Goal: Task Accomplishment & Management: Complete application form

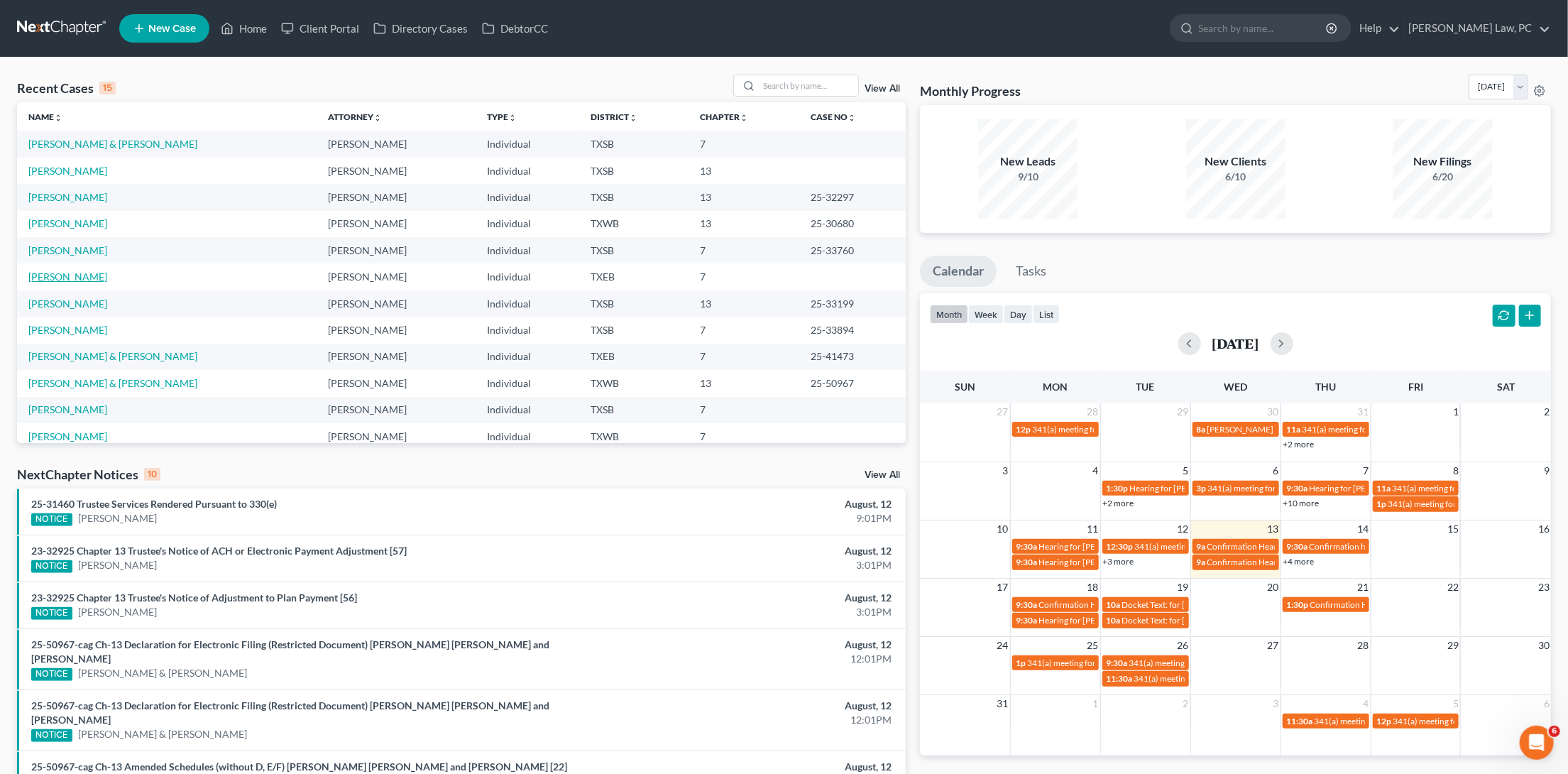
click at [56, 276] on link "[PERSON_NAME]" at bounding box center [68, 276] width 79 height 12
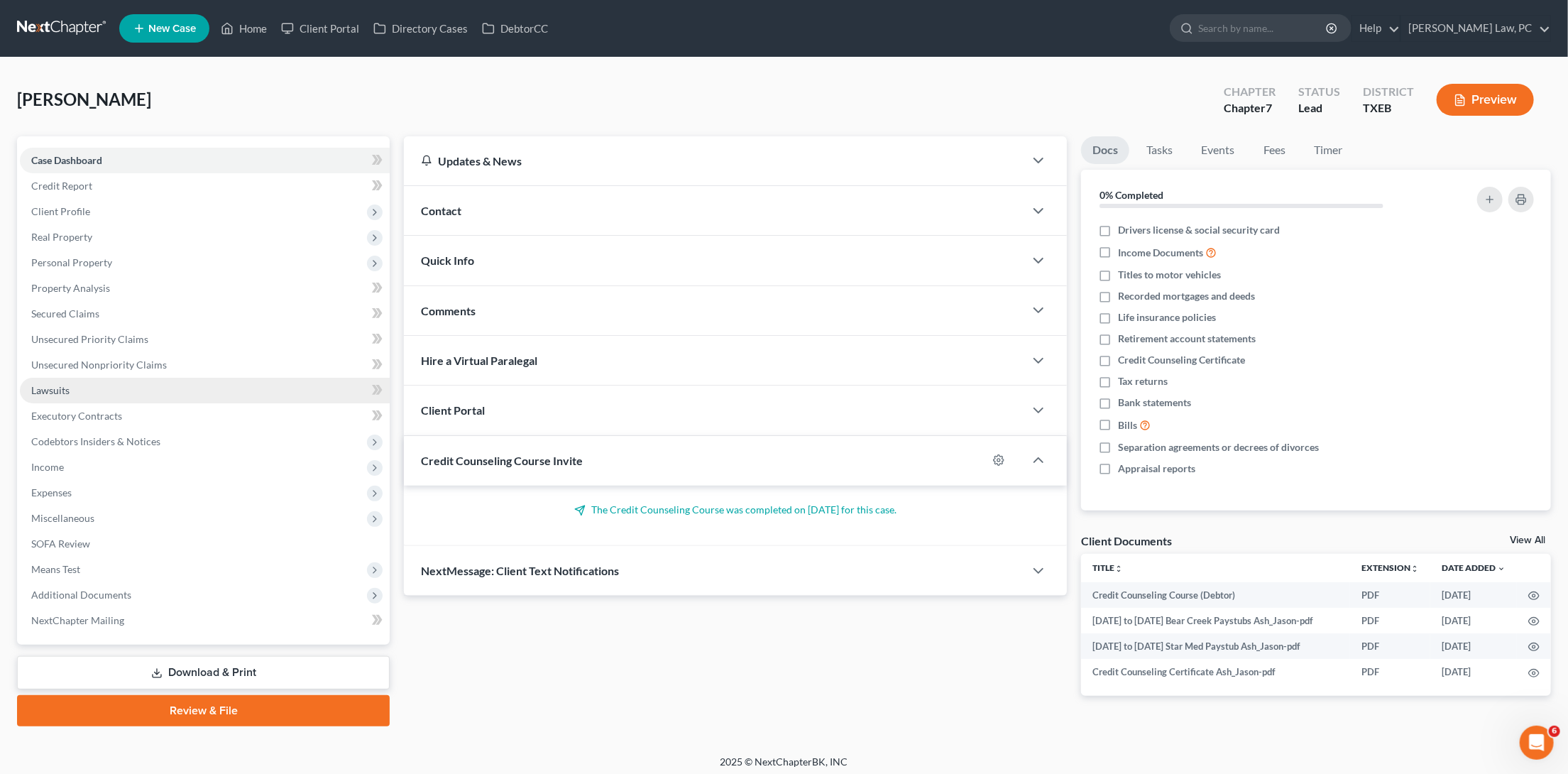
click at [71, 378] on link "Lawsuits" at bounding box center [205, 391] width 370 height 26
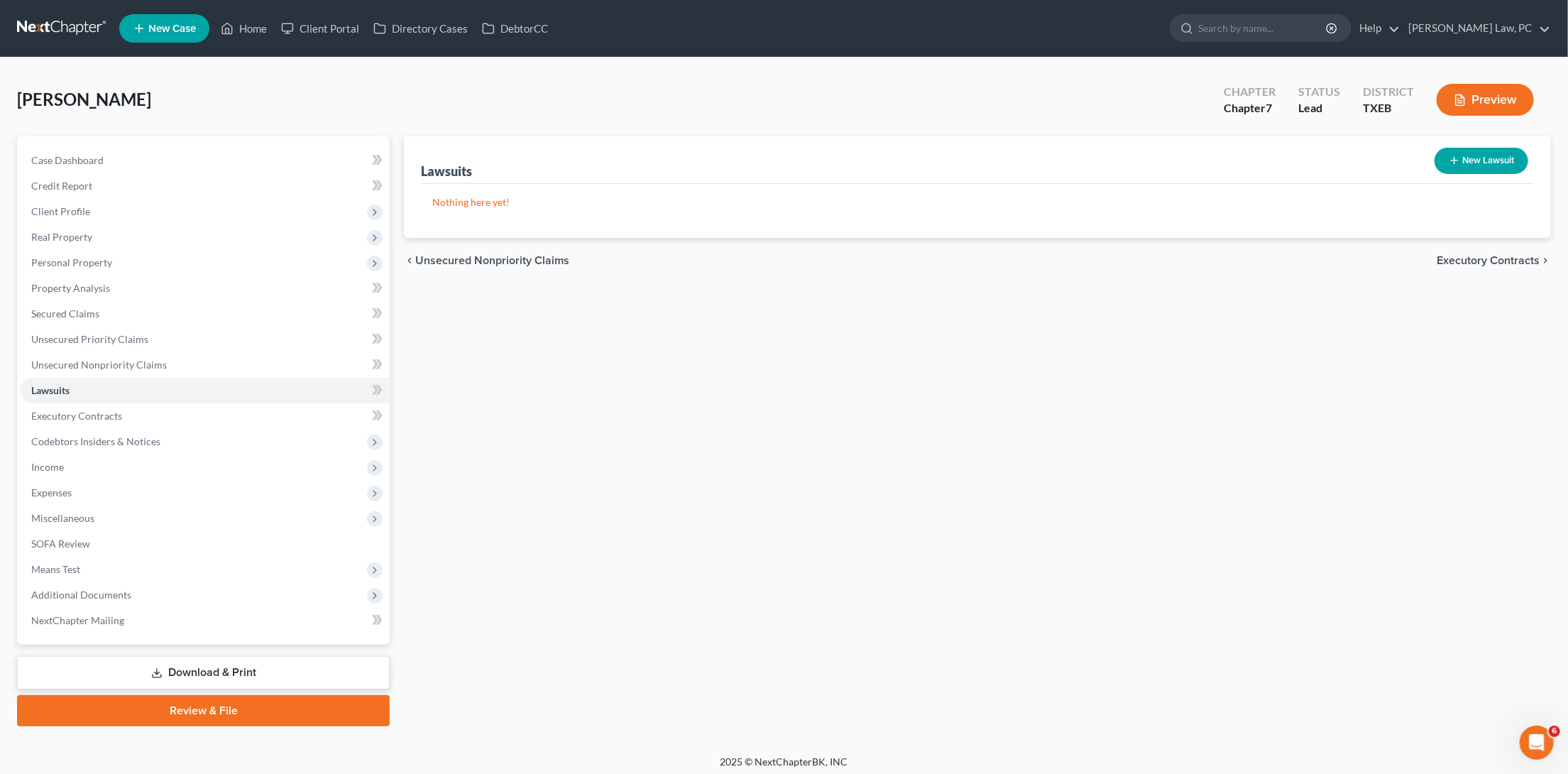
click at [1485, 158] on button "New Lawsuit" at bounding box center [1482, 161] width 94 height 27
select select "0"
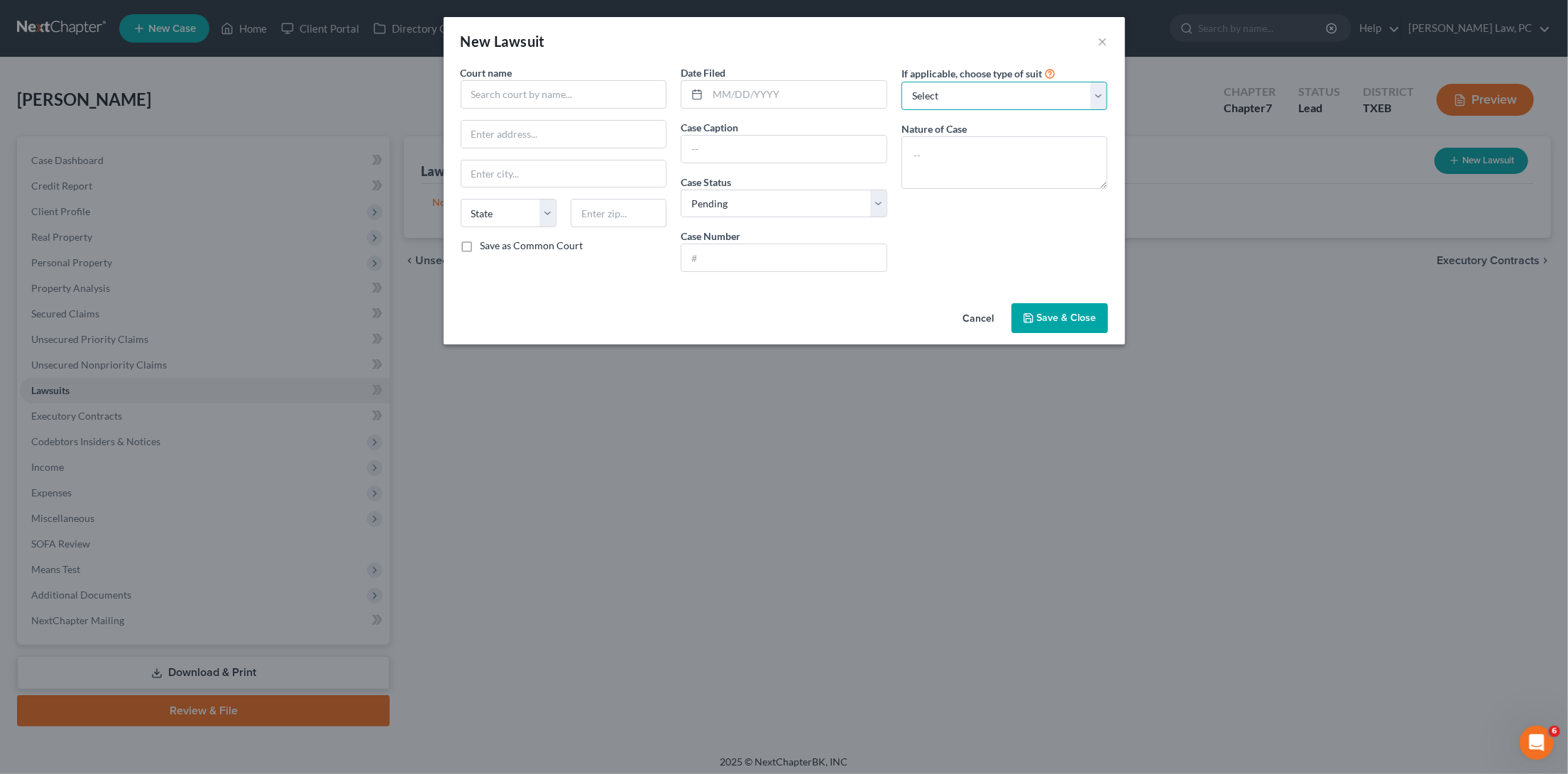
select select "4"
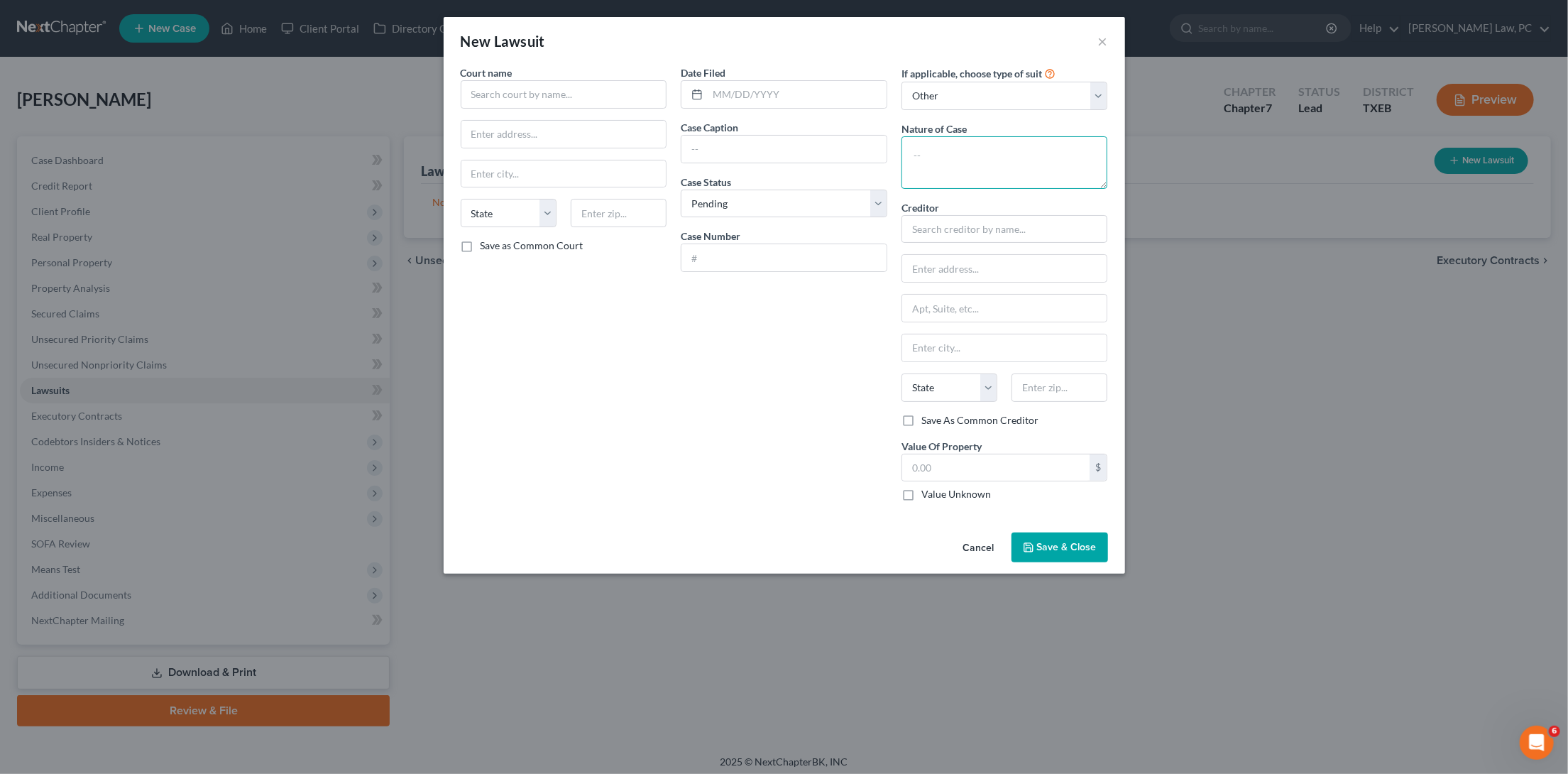
click at [1022, 150] on textarea at bounding box center [1005, 162] width 207 height 53
type textarea "Debt Collection"
click at [1015, 222] on input "text" at bounding box center [1005, 229] width 207 height 28
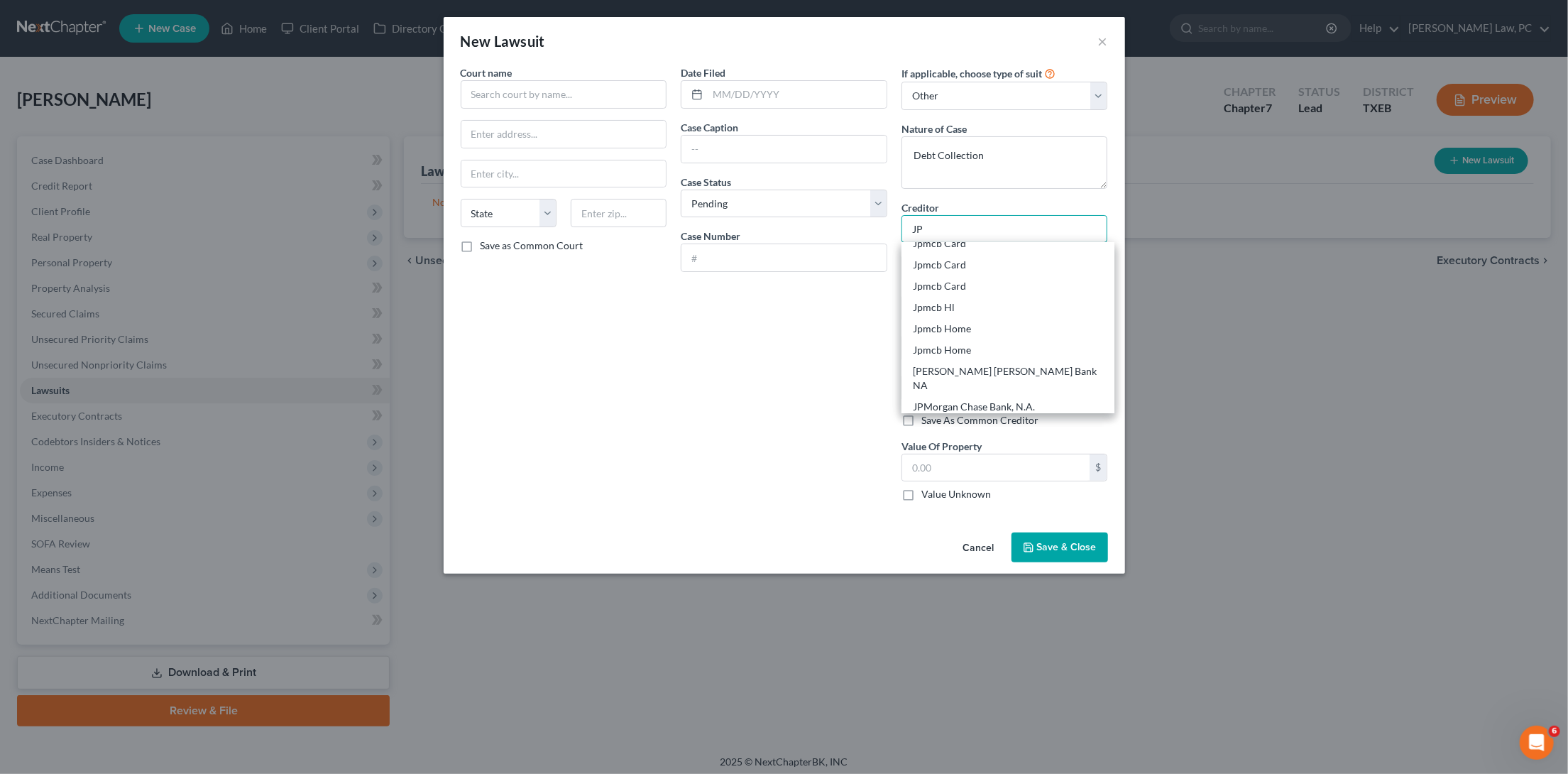
scroll to position [136, 0]
click at [1038, 401] on div "JPMorgan Chase Bank, N.A." at bounding box center [1008, 408] width 191 height 14
type input "JPMorgan Chase Bank, N.A."
type input "P.O. Box 15123"
type input "Wilmington"
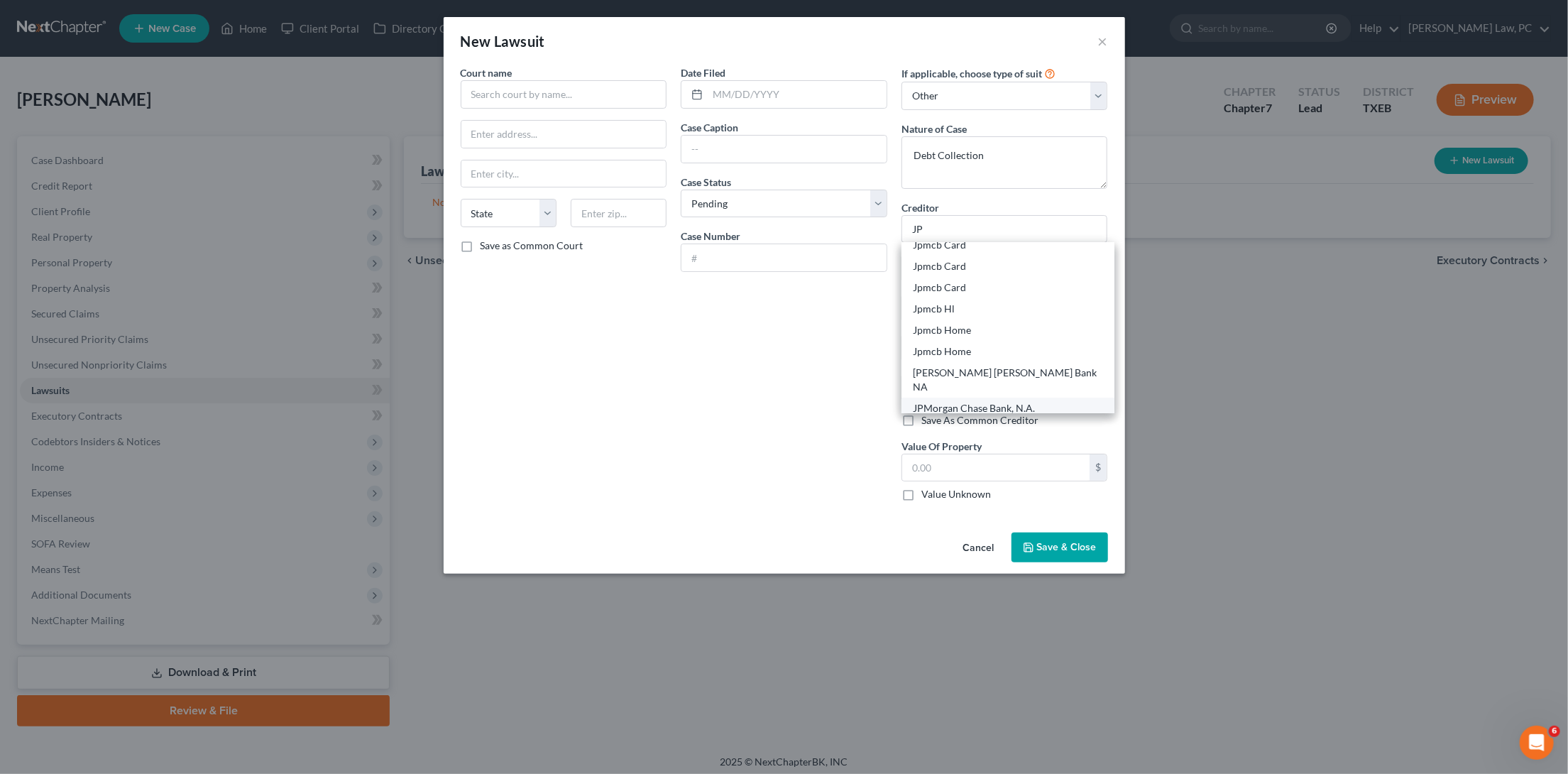
select select "7"
type input "19850"
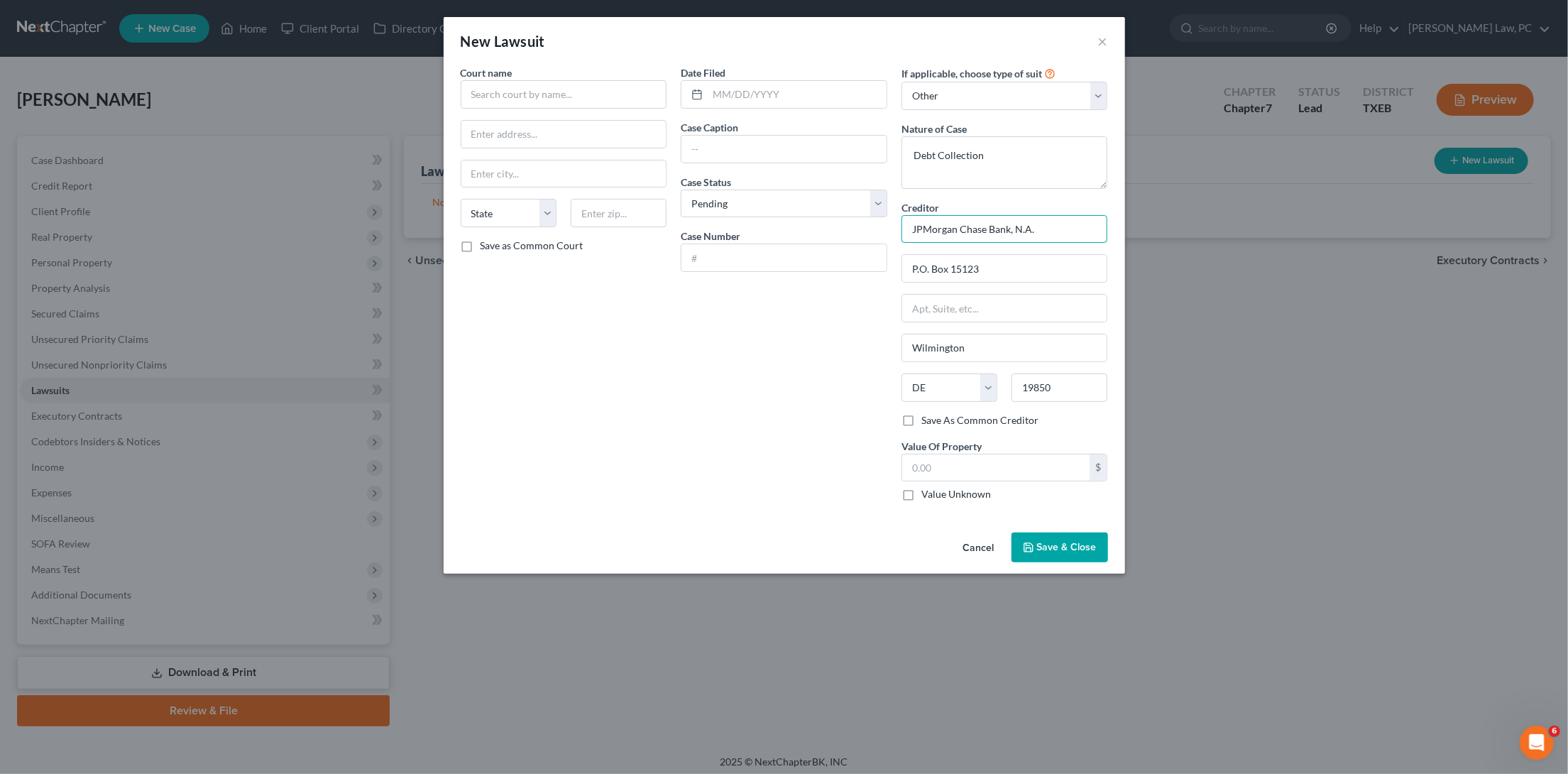
click at [1044, 225] on input "JPMorgan Chase Bank, N.A." at bounding box center [1005, 229] width 207 height 28
click at [1048, 252] on div "JPMorgan Chase Bank, N.A." at bounding box center [987, 253] width 148 height 14
type input "JPMorgan Chase Bank, N.A."
type input "P.O. Box 115220"
type input "Carrollton"
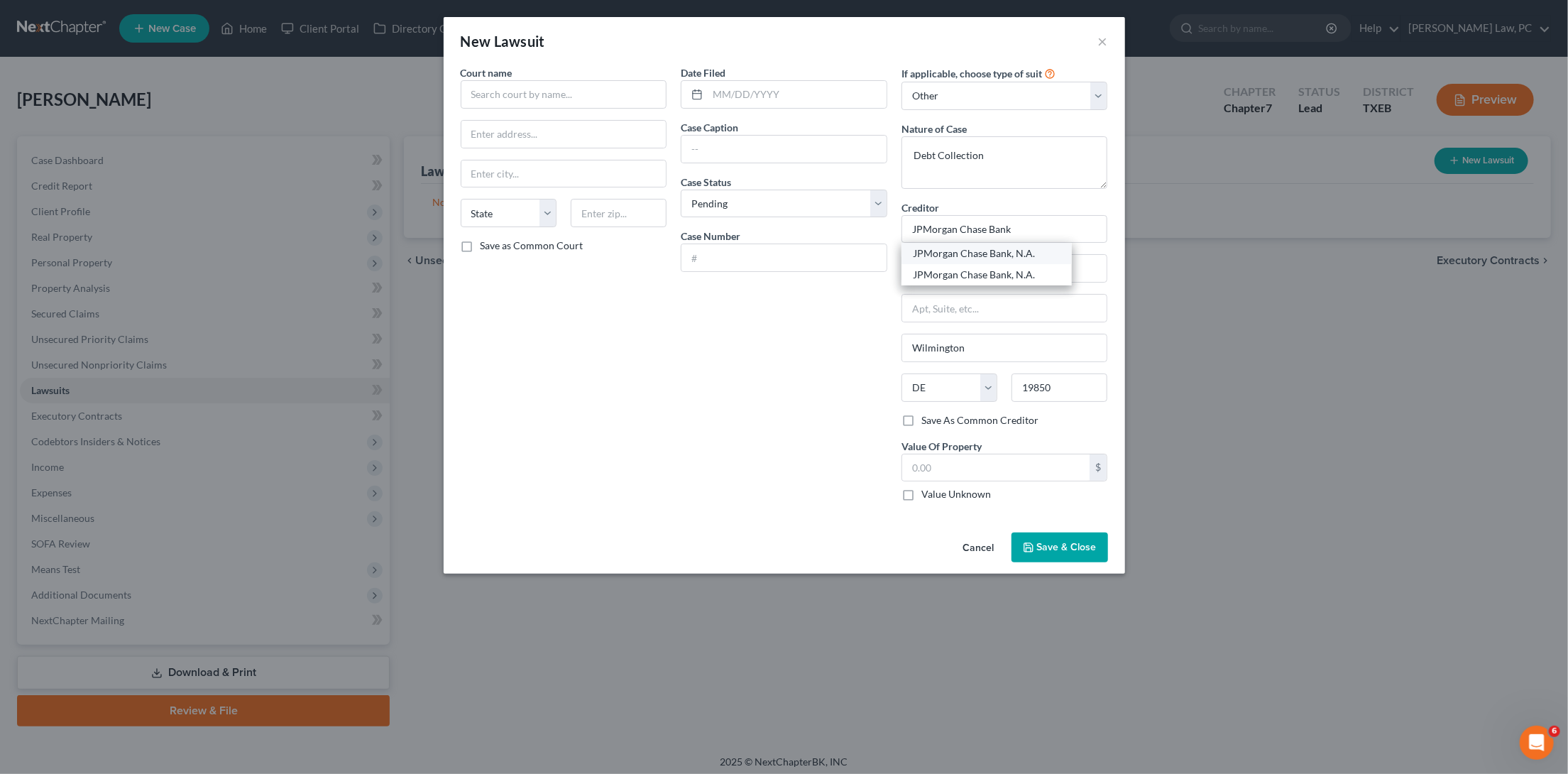
select select "45"
type input "75011"
click at [536, 94] on input "text" at bounding box center [563, 94] width 207 height 28
type input "Justice Court PCt 1"
type input "76208"
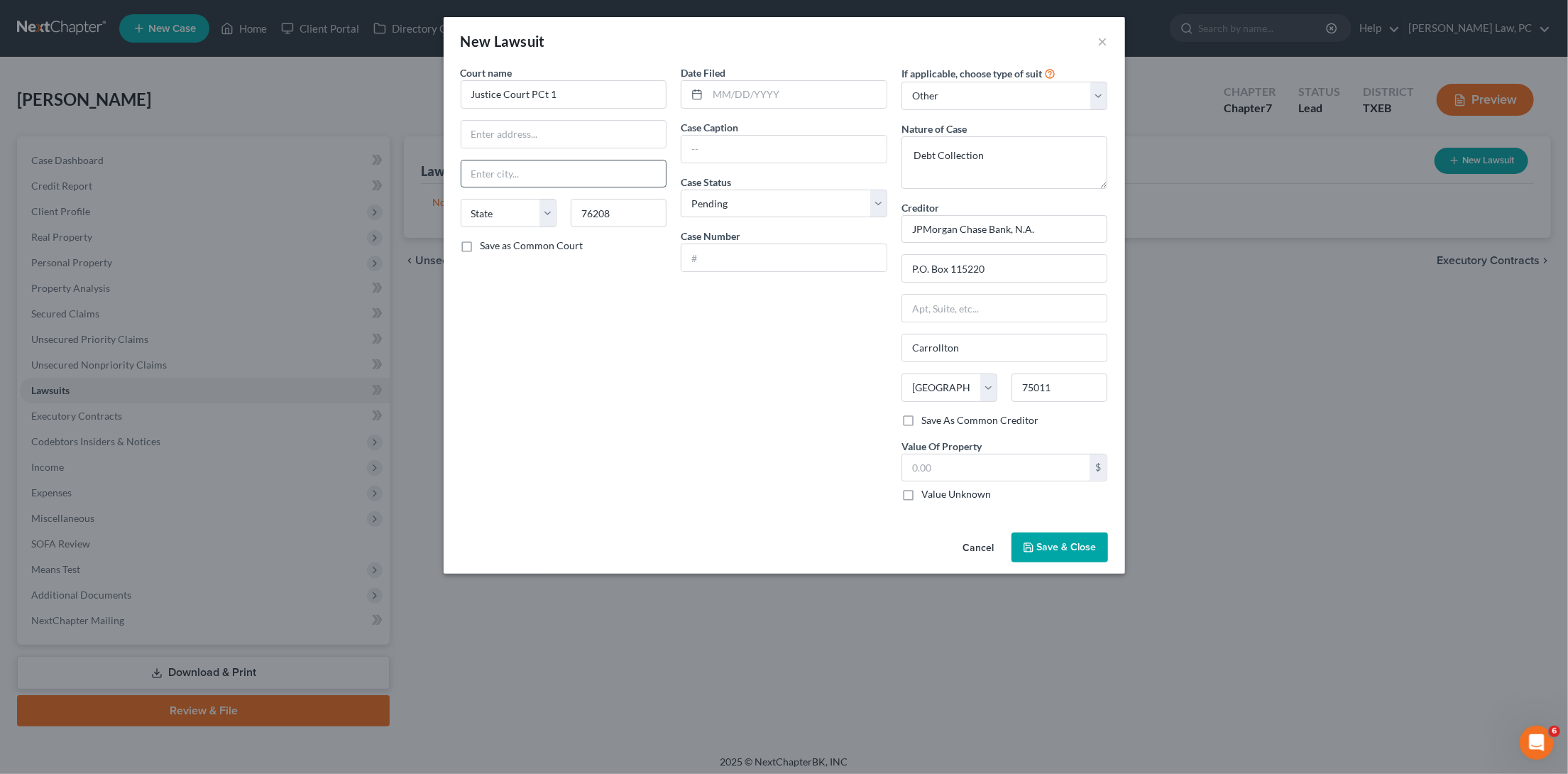
type input "[PERSON_NAME]"
select select "45"
type input "[STREET_ADDRESS]"
click at [591, 88] on input "Justice Court PCt 1" at bounding box center [563, 94] width 207 height 28
drag, startPoint x: 580, startPoint y: 91, endPoint x: 455, endPoint y: 91, distance: 125.0
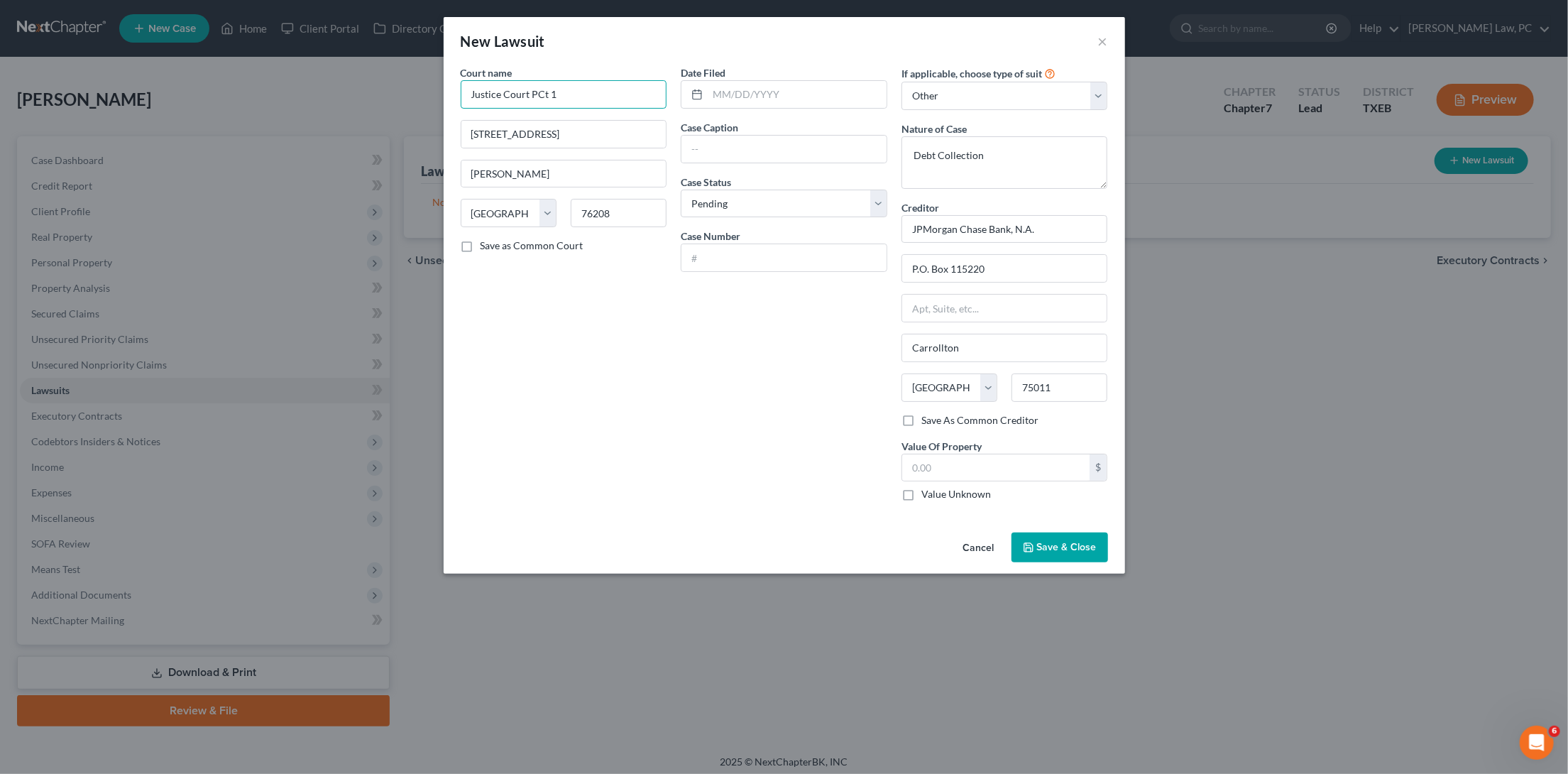
click at [453, 91] on div "Court name * Justice Court PCt [GEOGRAPHIC_DATA][PERSON_NAME][US_STATE] CA CO C…" at bounding box center [563, 289] width 221 height 448
click at [469, 91] on input "Justice of the Peace Precinct 1" at bounding box center [563, 94] width 207 height 28
type input "Denton County Justice of the Peace Precinct 1"
click at [817, 145] on input "text" at bounding box center [784, 148] width 205 height 27
type input "JPMorgan Chase Bank, N.A. vs. [PERSON_NAME]"
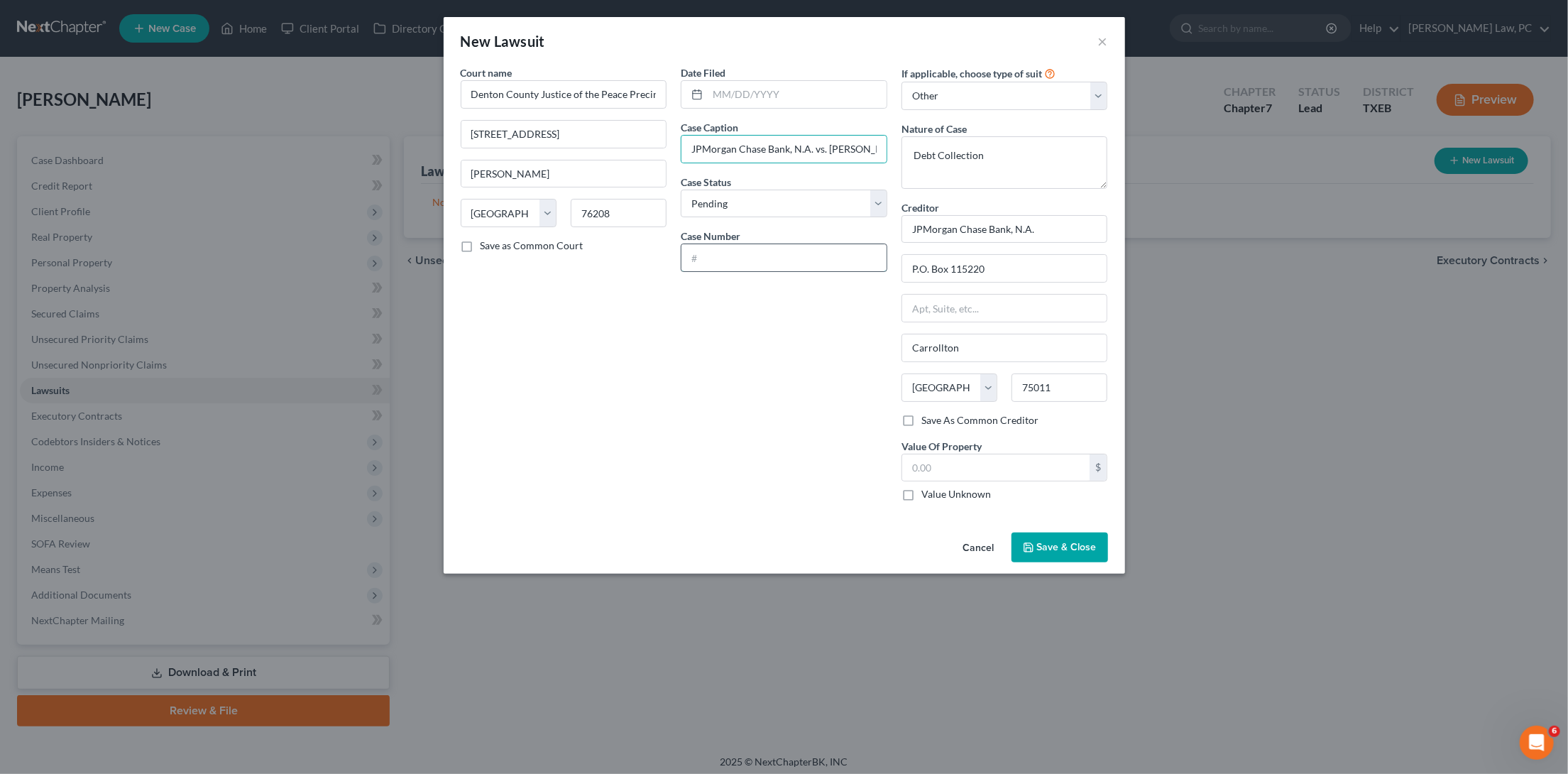
click at [796, 251] on input "text" at bounding box center [784, 257] width 205 height 27
type input "DC25-609J1"
click at [1066, 546] on span "Save & Close" at bounding box center [1066, 547] width 60 height 12
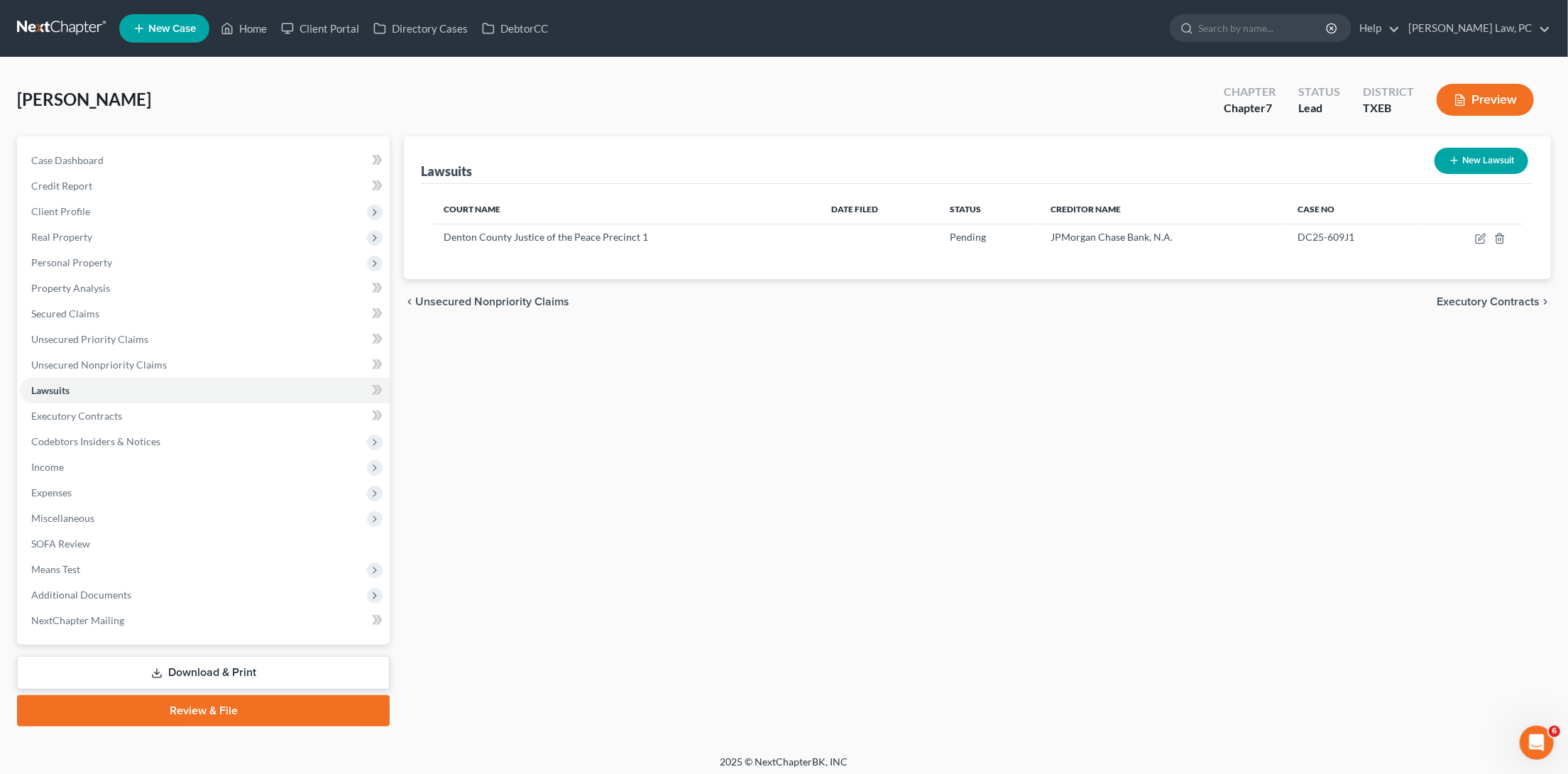
click at [69, 29] on link at bounding box center [63, 29] width 91 height 26
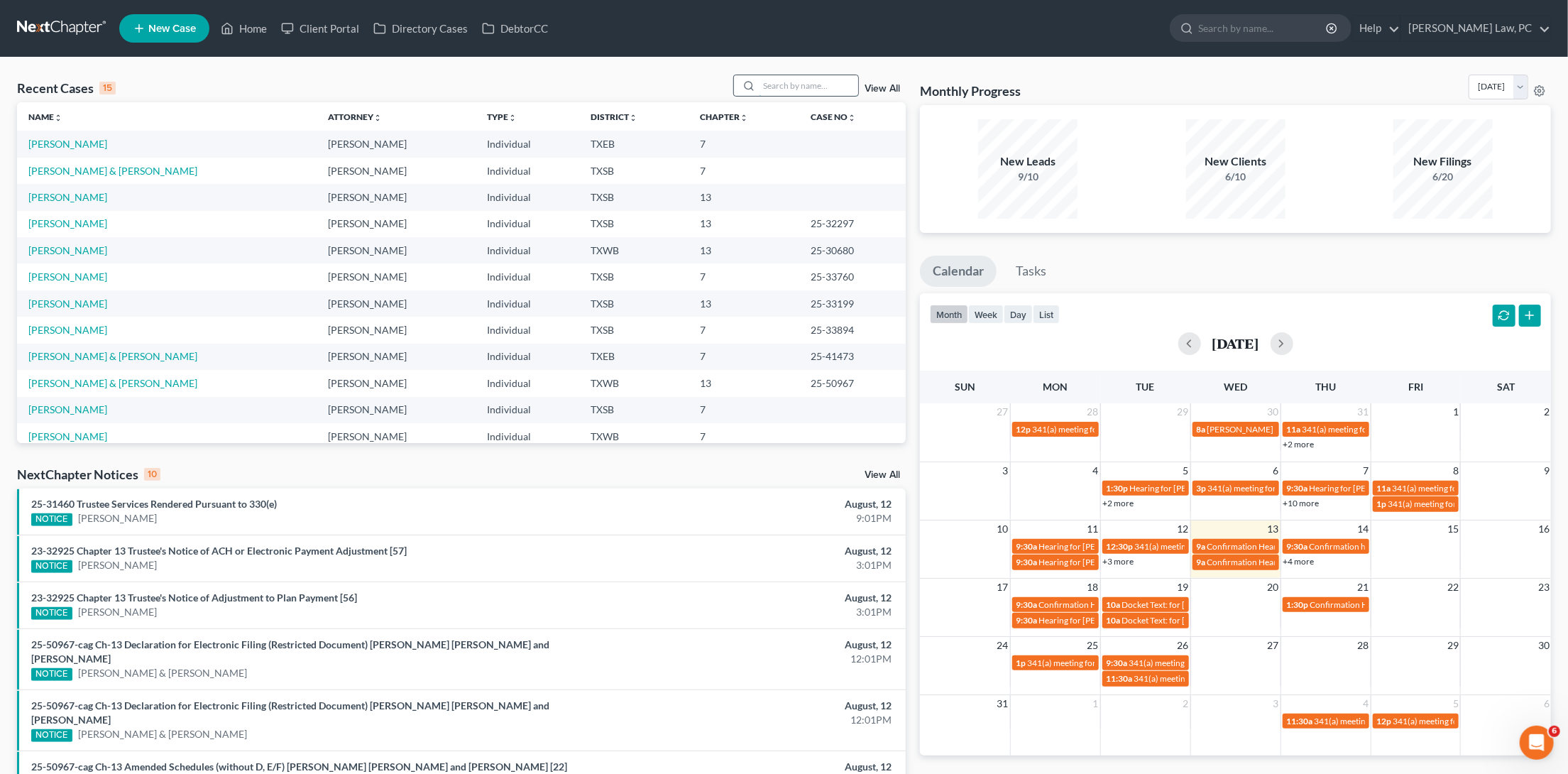
click at [788, 84] on input "search" at bounding box center [809, 86] width 99 height 21
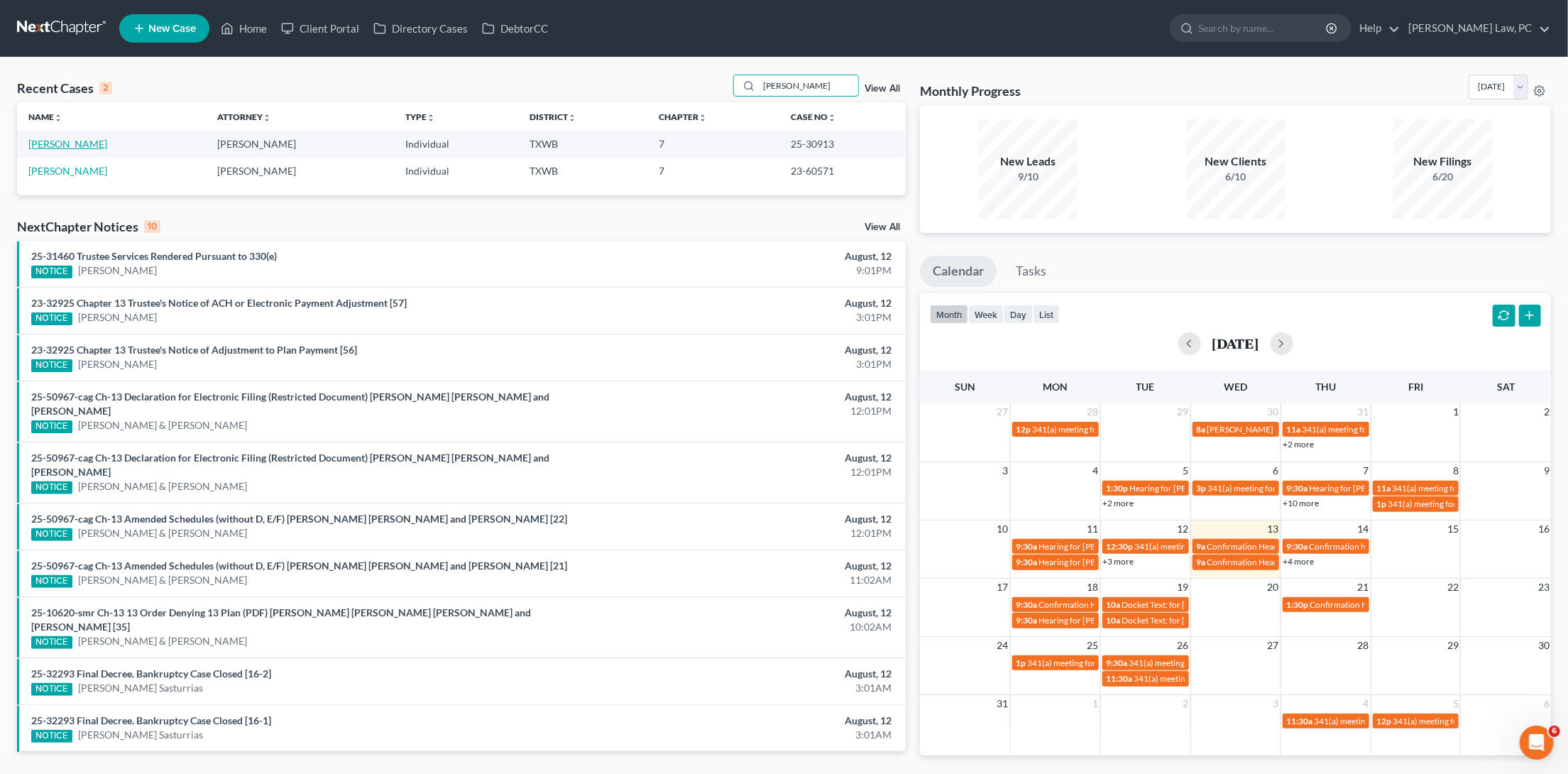
type input "Avila"
click at [59, 140] on link "Avila, Edgar" at bounding box center [68, 143] width 79 height 12
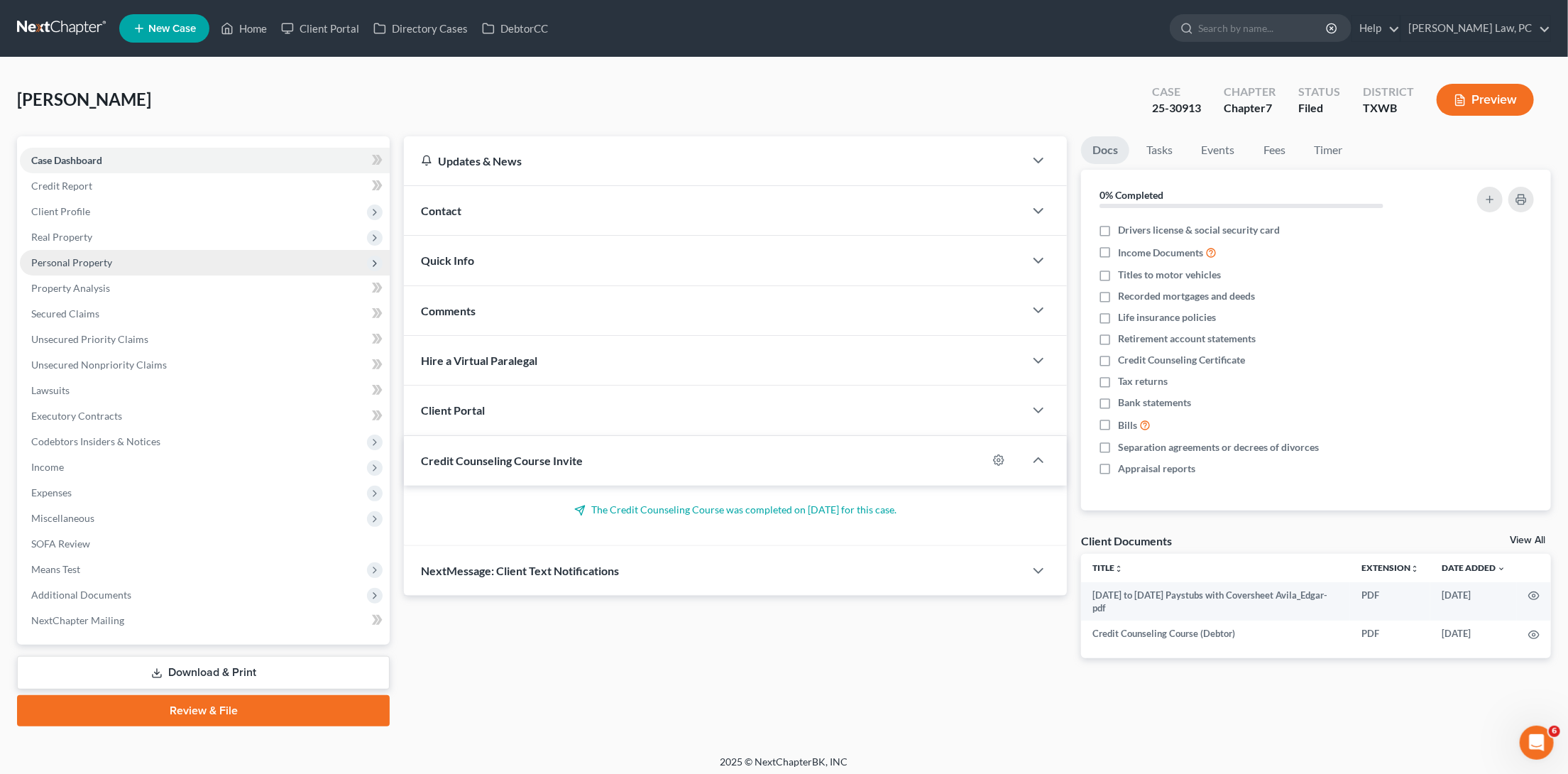
click at [88, 266] on span "Personal Property" at bounding box center [205, 263] width 370 height 26
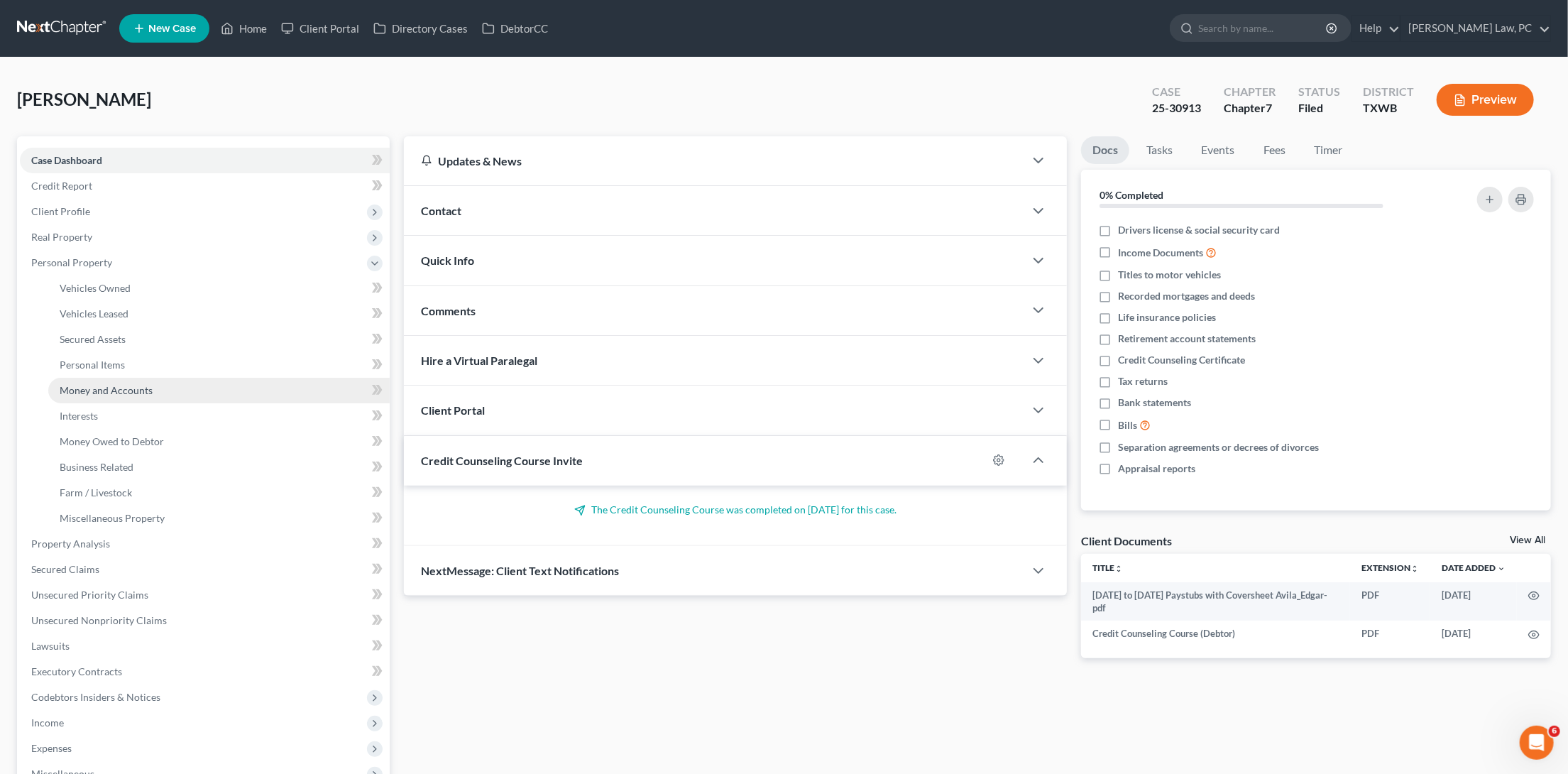
click at [90, 385] on span "Money and Accounts" at bounding box center [106, 390] width 93 height 12
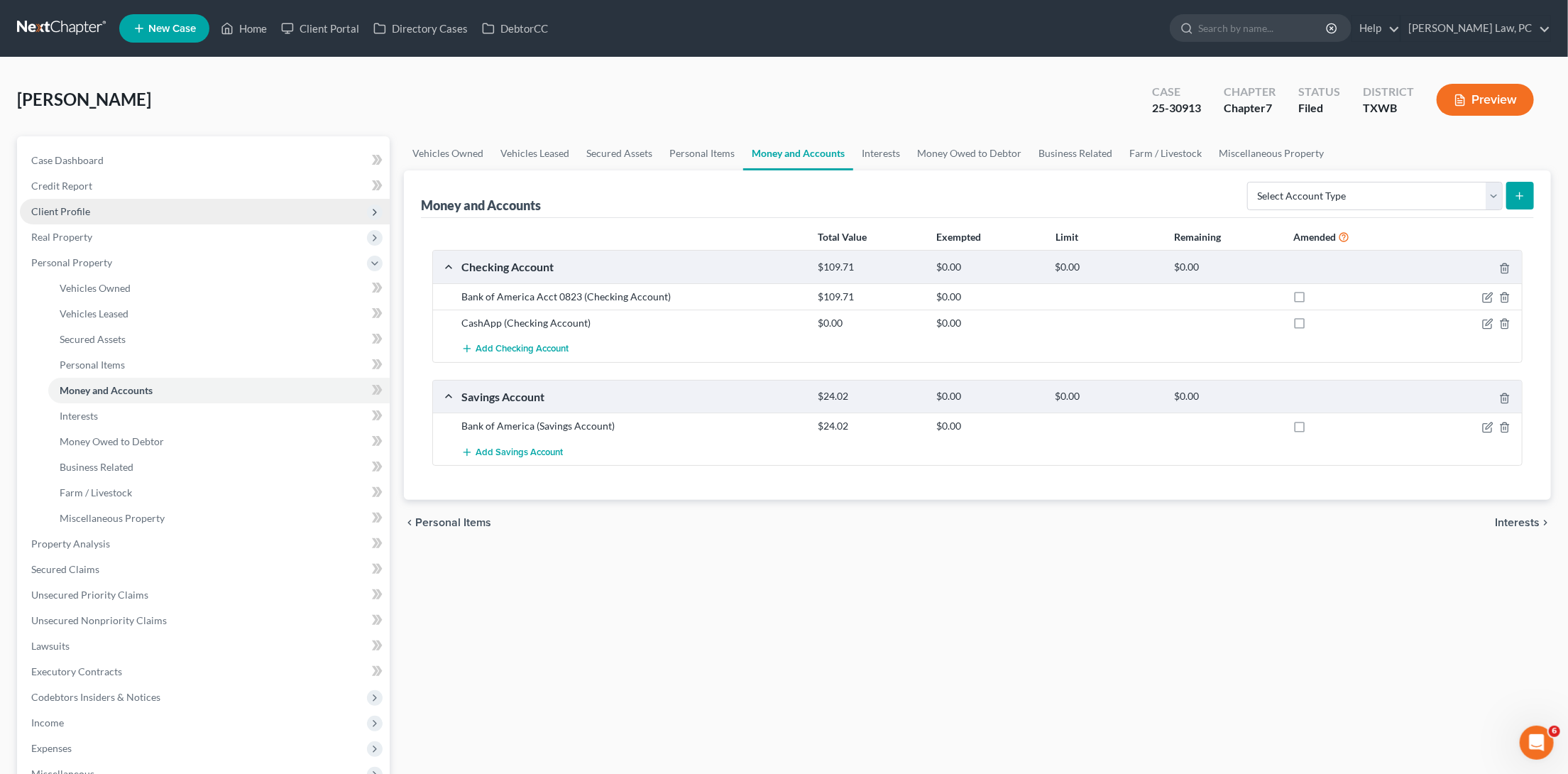
click at [60, 215] on span "Client Profile" at bounding box center [60, 211] width 59 height 12
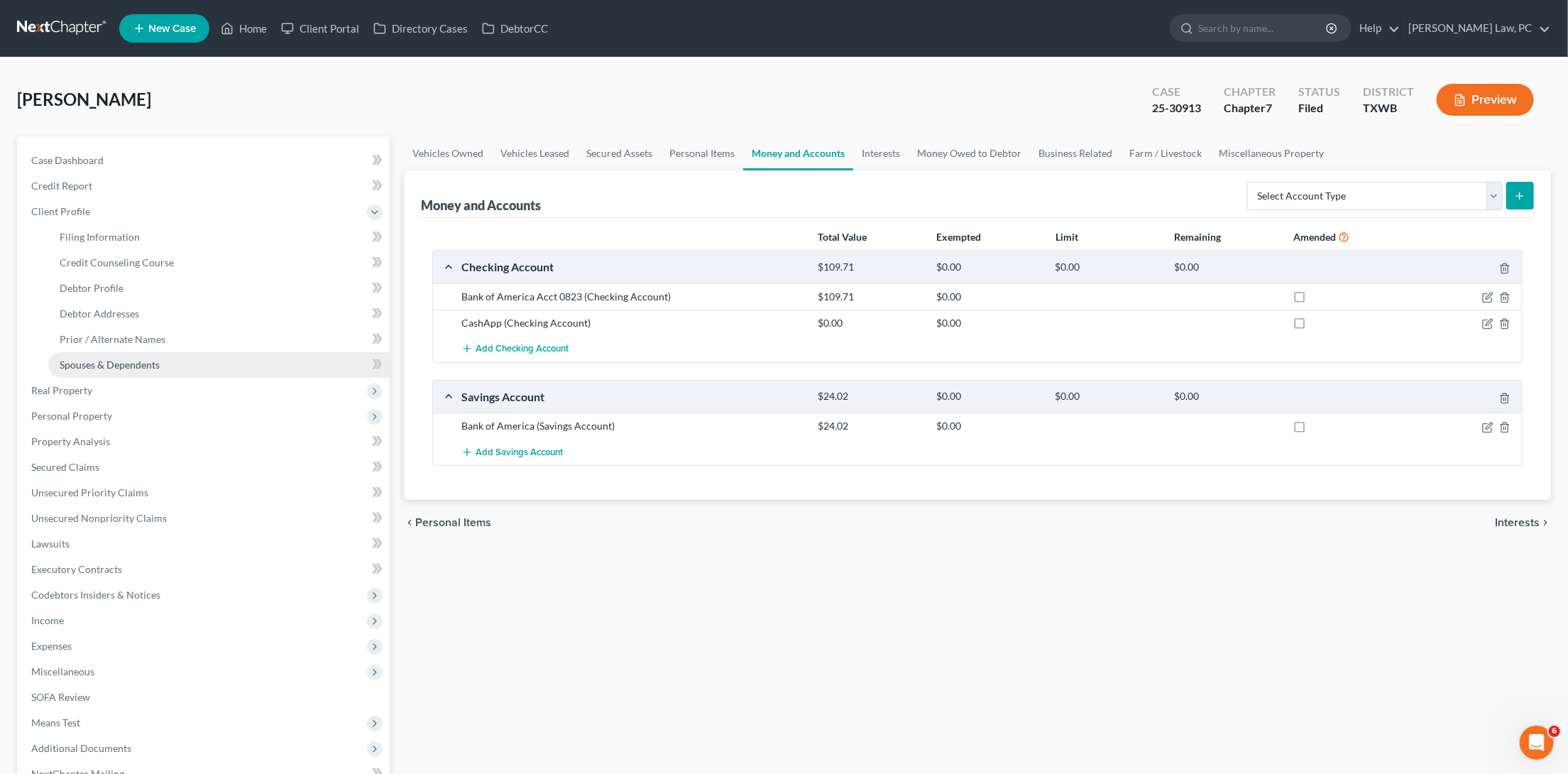
click at [77, 352] on link "Spouses & Dependents" at bounding box center [219, 365] width 342 height 26
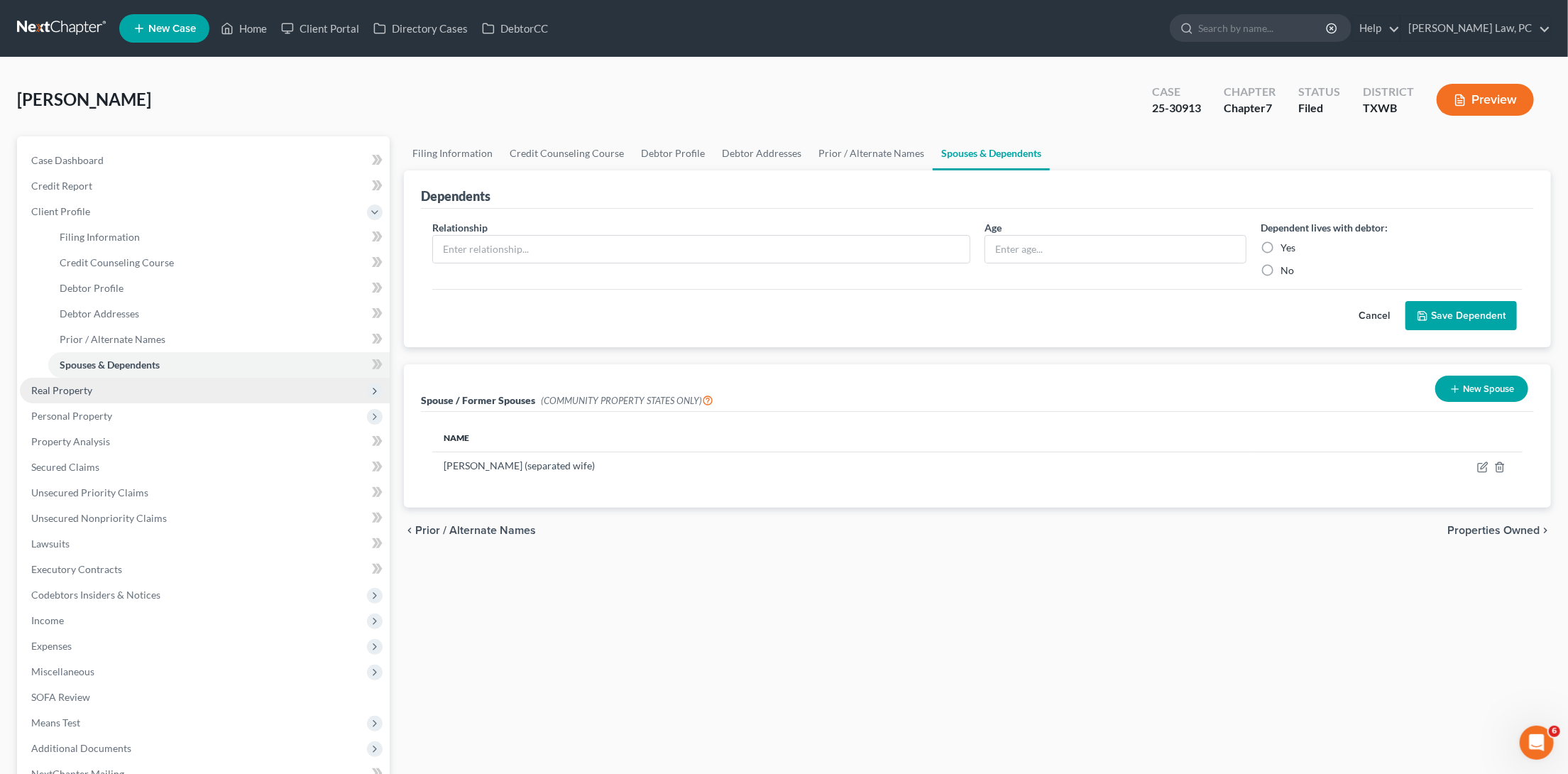
click at [107, 385] on span "Real Property" at bounding box center [205, 391] width 370 height 26
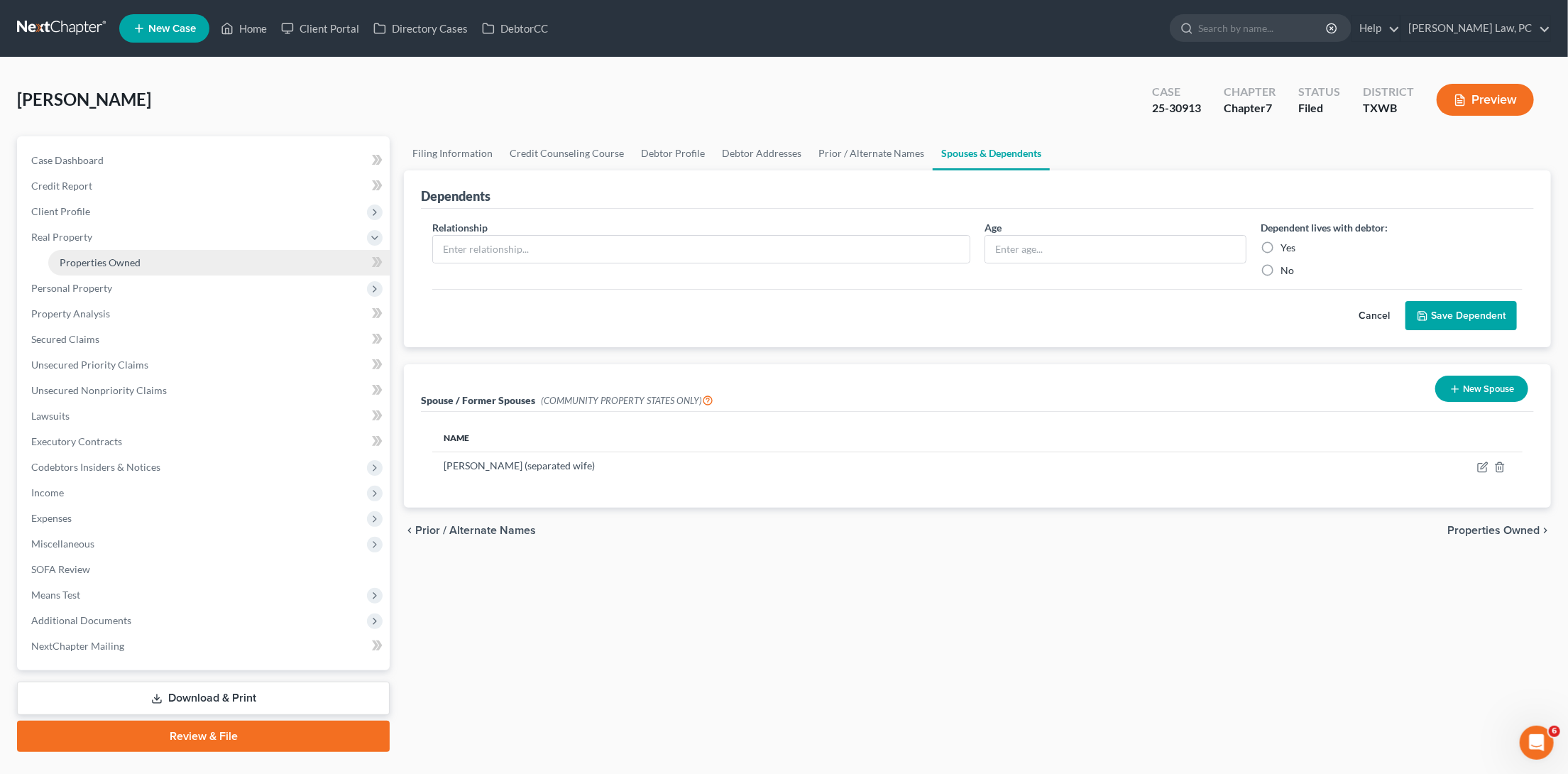
click at [147, 252] on link "Properties Owned" at bounding box center [219, 263] width 342 height 26
